Goal: Download file/media

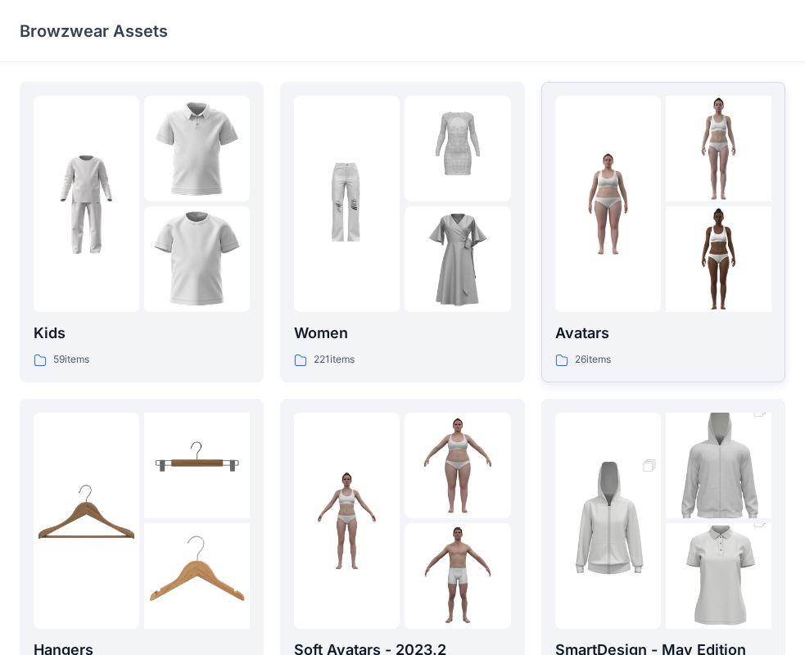
click at [598, 350] on div "Avatars 26 items" at bounding box center [663, 345] width 216 height 47
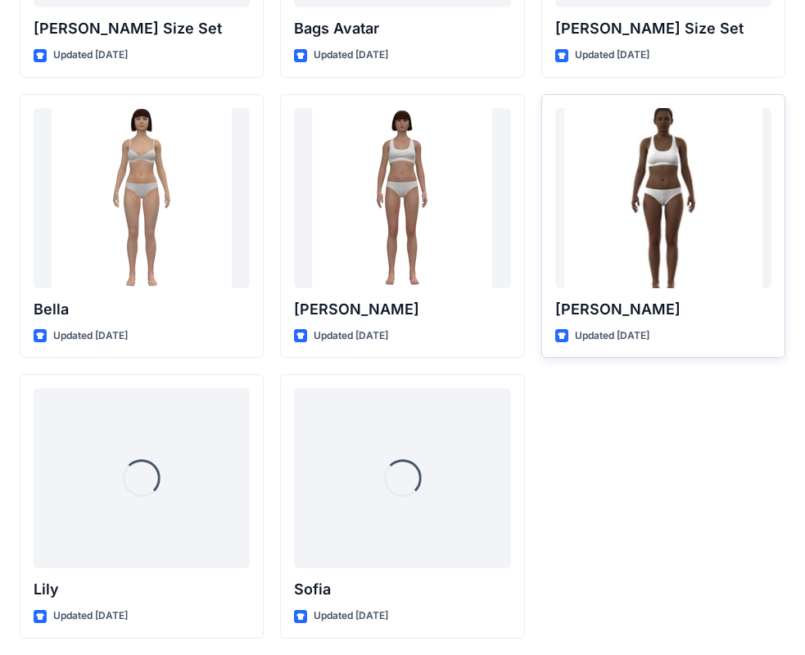
scroll to position [1955, 0]
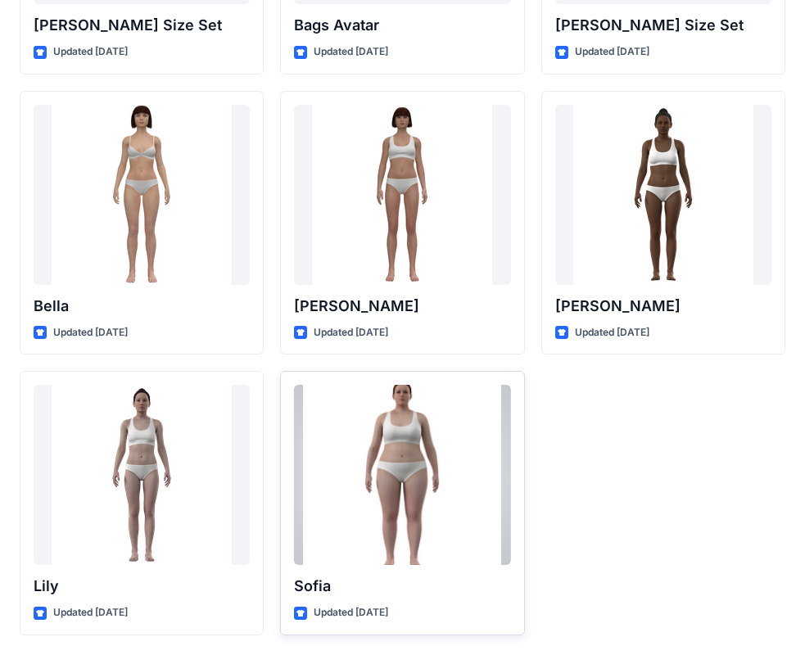
click at [410, 474] on div at bounding box center [402, 475] width 216 height 180
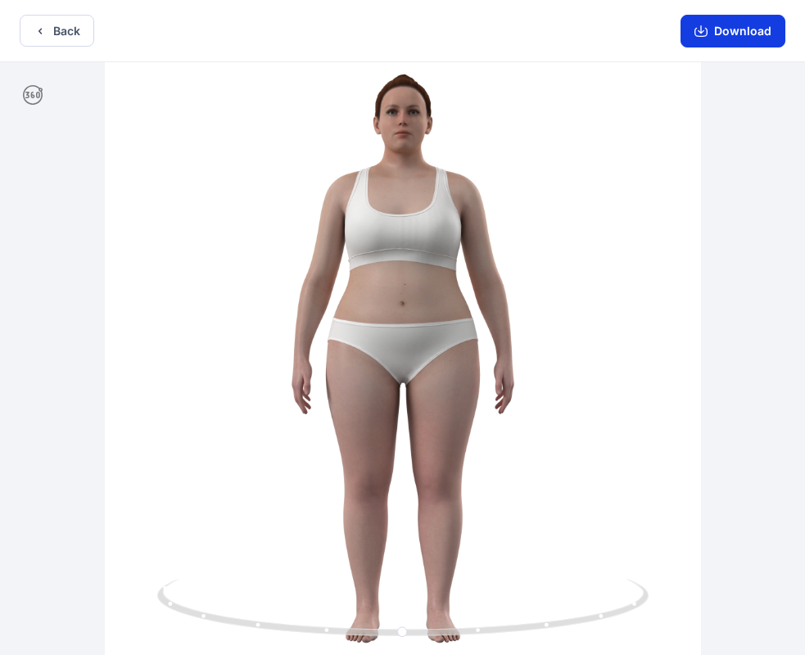
click at [708, 38] on button "Download" at bounding box center [733, 31] width 105 height 33
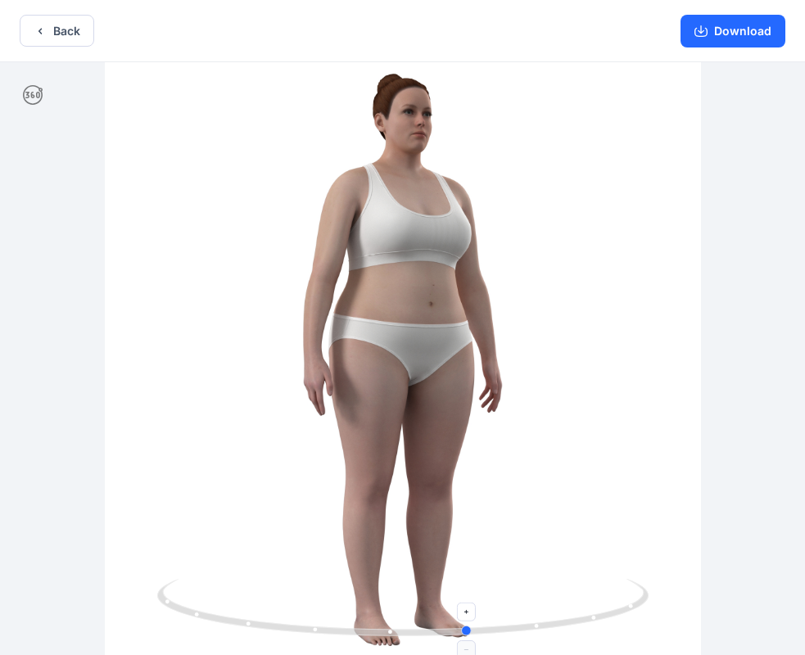
drag, startPoint x: 401, startPoint y: 629, endPoint x: 467, endPoint y: 603, distance: 70.6
click at [467, 603] on icon at bounding box center [404, 609] width 495 height 61
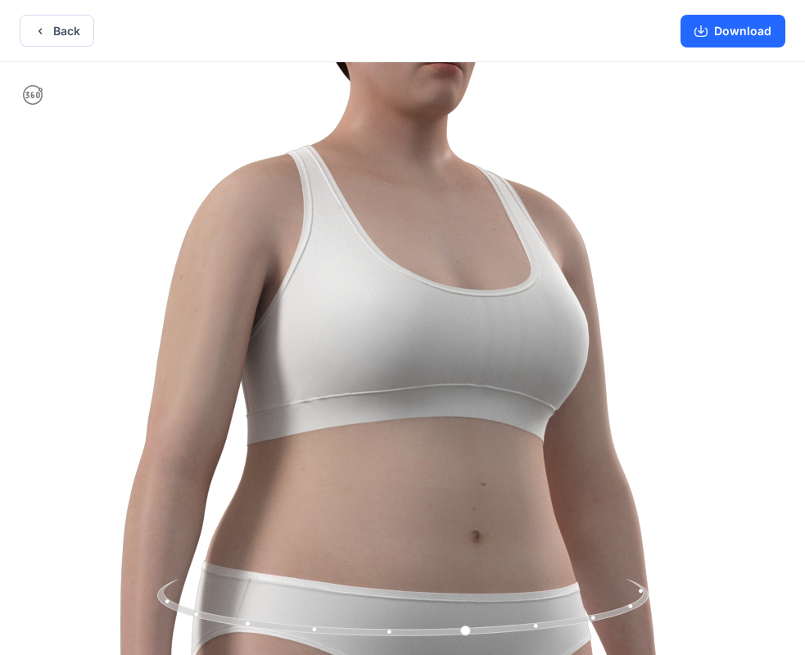
drag, startPoint x: 393, startPoint y: 358, endPoint x: 386, endPoint y: 760, distance: 402.2
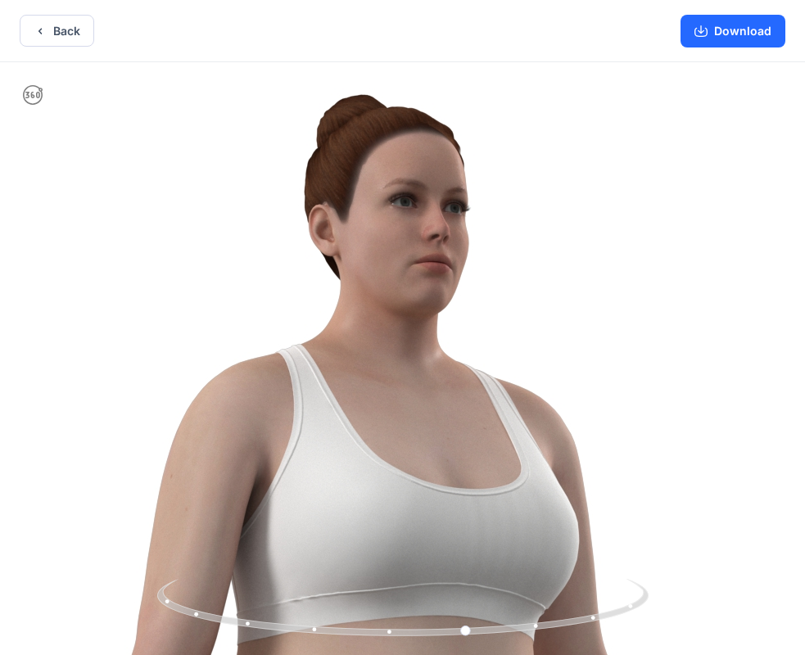
drag, startPoint x: 433, startPoint y: 405, endPoint x: 426, endPoint y: 671, distance: 265.5
